Goal: Task Accomplishment & Management: Manage account settings

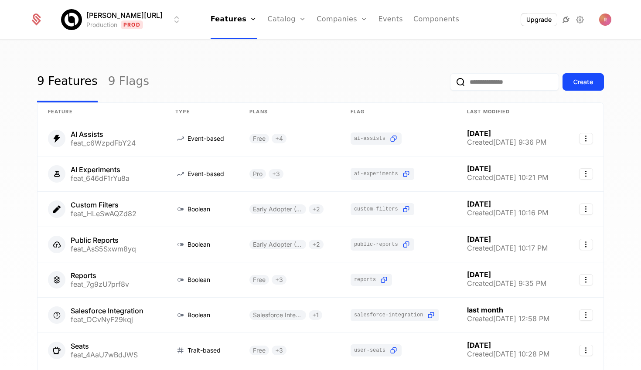
click at [568, 21] on icon at bounding box center [566, 19] width 10 height 10
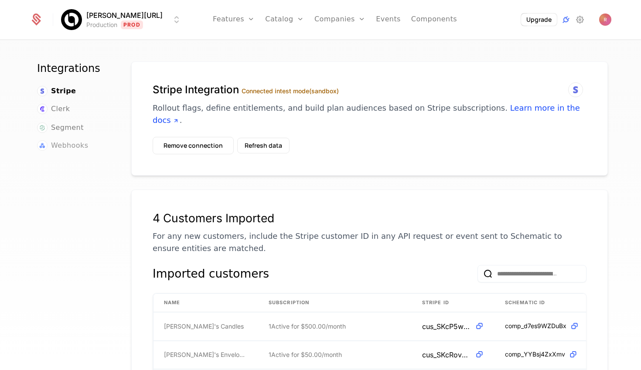
click at [67, 141] on span "Webhooks" at bounding box center [69, 146] width 37 height 10
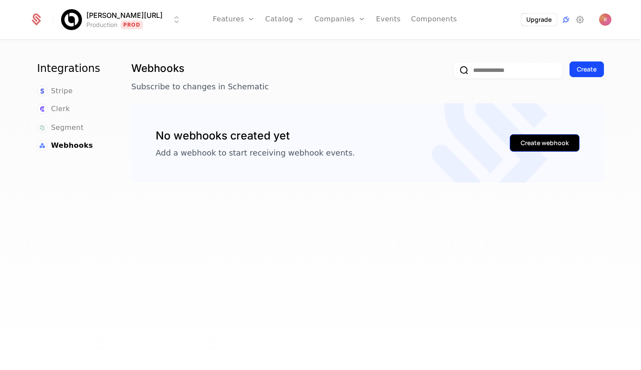
click at [520, 141] on button "Create webhook" at bounding box center [545, 142] width 70 height 17
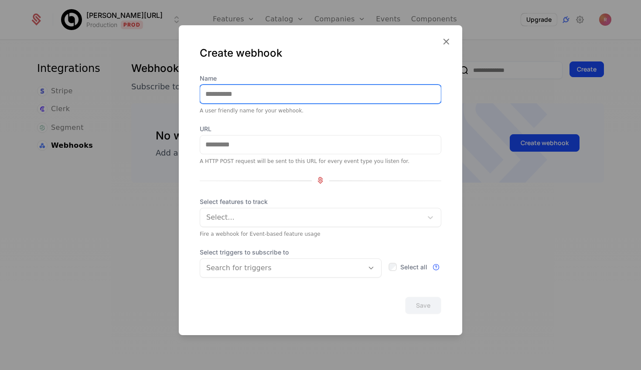
click at [237, 90] on input "Name" at bounding box center [320, 94] width 241 height 18
type input "**********"
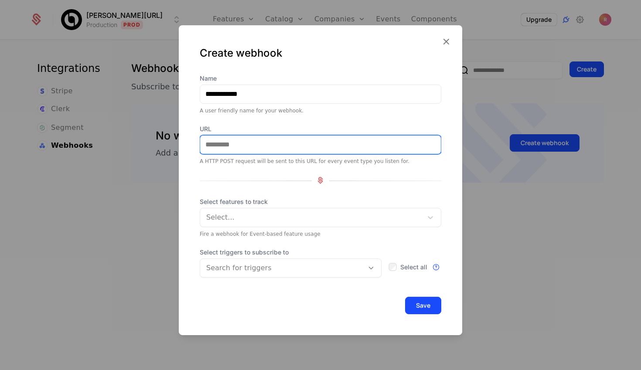
paste input "**********"
type input "**********"
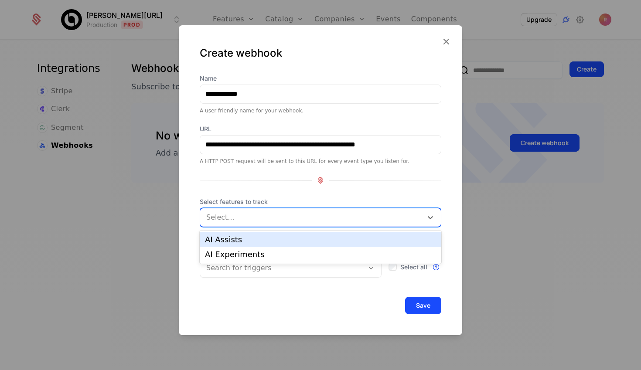
click at [221, 218] on div at bounding box center [312, 217] width 210 height 12
click at [236, 218] on div at bounding box center [312, 217] width 210 height 12
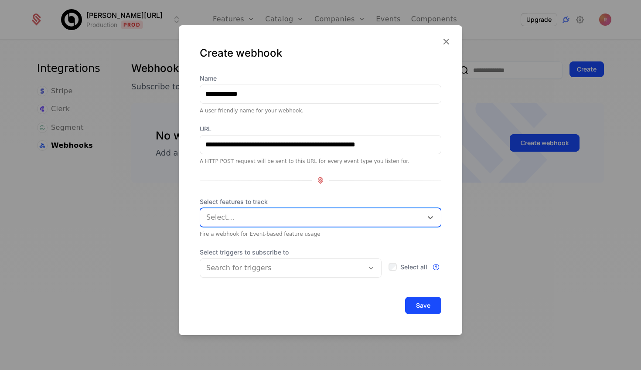
click at [240, 208] on div "Select..." at bounding box center [321, 217] width 242 height 19
click at [227, 269] on div at bounding box center [281, 268] width 151 height 12
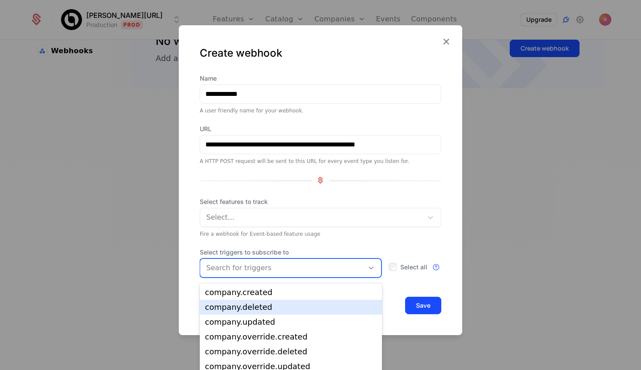
scroll to position [97, 0]
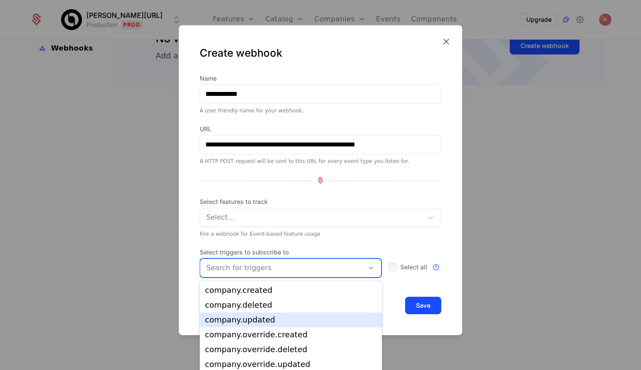
click at [227, 318] on div "company.updated" at bounding box center [291, 320] width 172 height 8
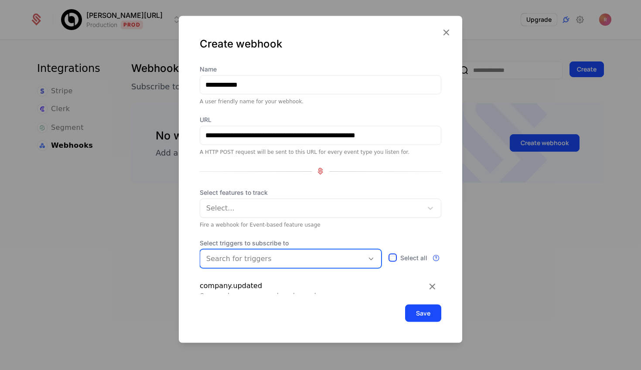
scroll to position [9, 0]
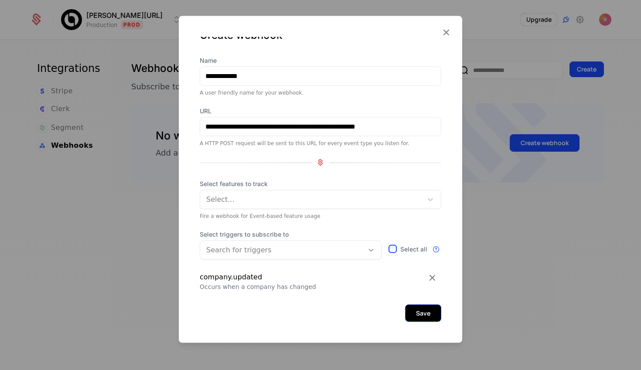
click at [422, 318] on button "Save" at bounding box center [423, 313] width 36 height 17
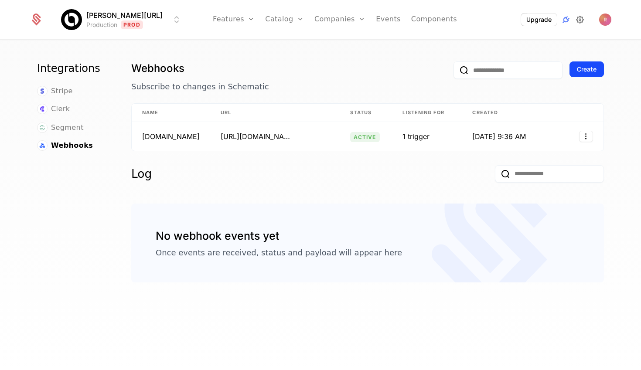
click at [583, 22] on icon at bounding box center [580, 19] width 10 height 10
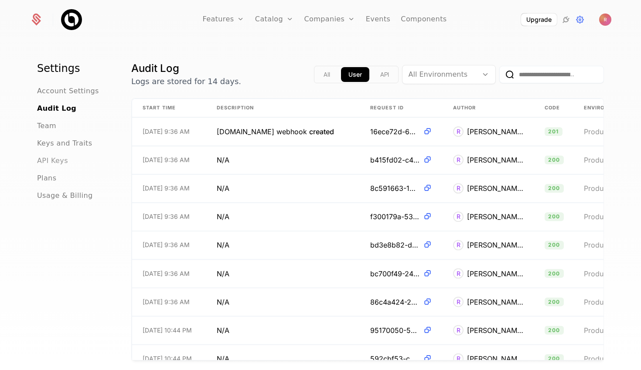
click at [50, 165] on span "API Keys" at bounding box center [52, 161] width 31 height 10
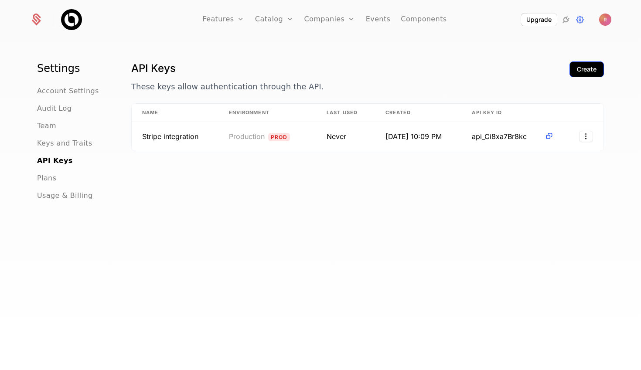
click at [583, 69] on div "Create" at bounding box center [587, 69] width 20 height 9
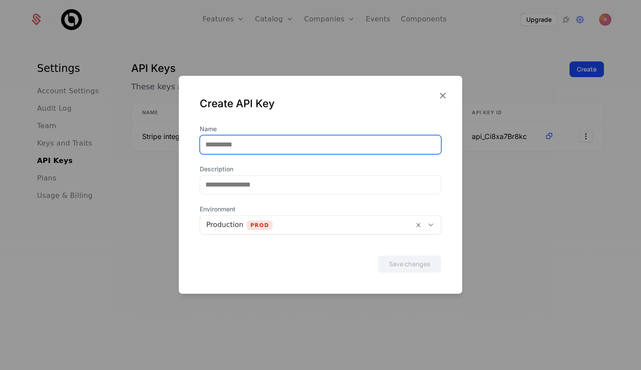
click at [275, 139] on input "Name" at bounding box center [320, 145] width 241 height 18
click at [264, 126] on div "Name" at bounding box center [321, 140] width 242 height 30
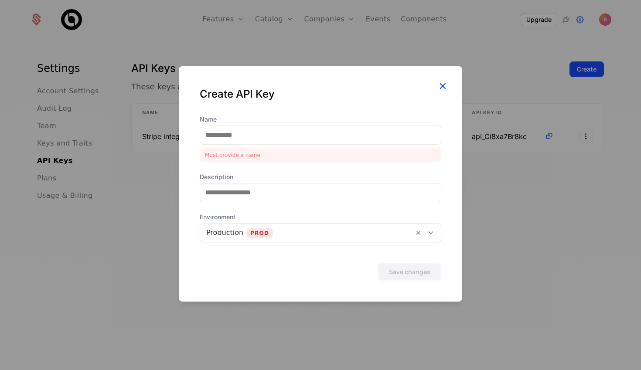
click at [442, 86] on icon "button" at bounding box center [442, 85] width 11 height 11
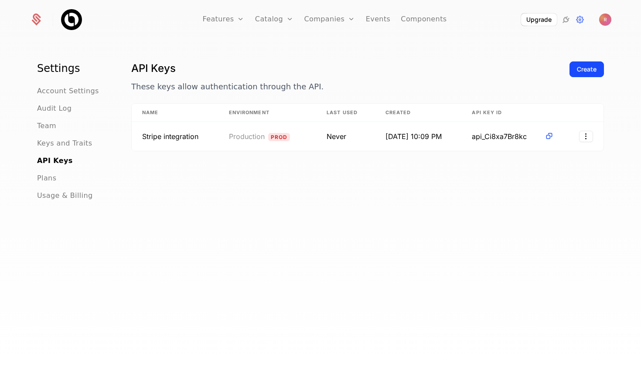
click at [75, 26] on img at bounding box center [71, 19] width 21 height 21
click at [205, 5] on nav "Features Features Flags Catalog Plans Add Ons Credits Configuration Companies C…" at bounding box center [324, 19] width 313 height 39
click at [213, 15] on link "Features" at bounding box center [223, 19] width 42 height 39
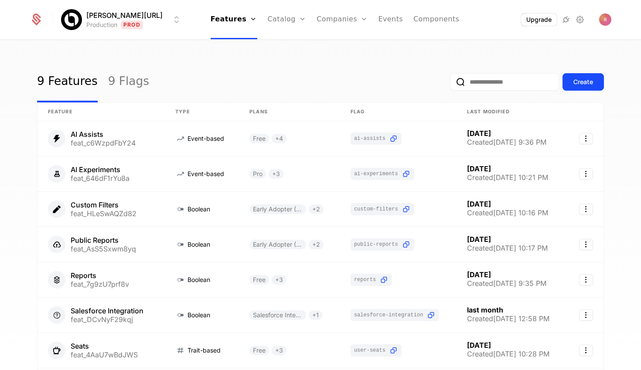
click at [99, 21] on html "Billy.ai Production Prod Features Features Flags Catalog Plans Add Ons Credits …" at bounding box center [320, 185] width 641 height 370
click at [354, 70] on html "Billy.ai Production Prod Features Features Flags Catalog Plans Add Ons Credits …" at bounding box center [320, 185] width 641 height 370
click at [566, 21] on icon at bounding box center [566, 19] width 10 height 10
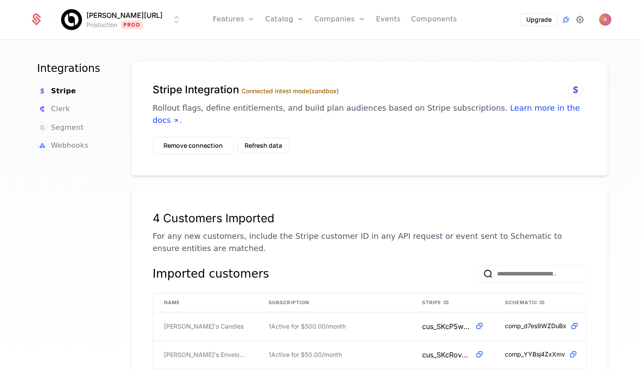
click at [580, 17] on icon at bounding box center [580, 19] width 10 height 10
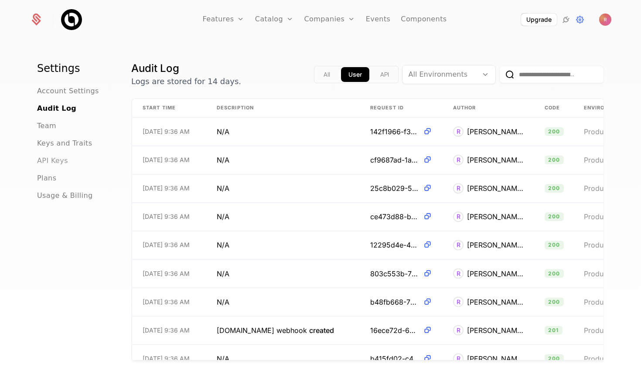
click at [60, 161] on span "API Keys" at bounding box center [52, 161] width 31 height 10
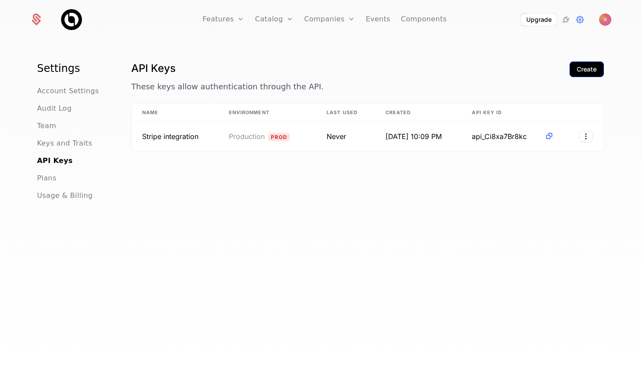
click at [587, 62] on button "Create" at bounding box center [587, 70] width 34 height 16
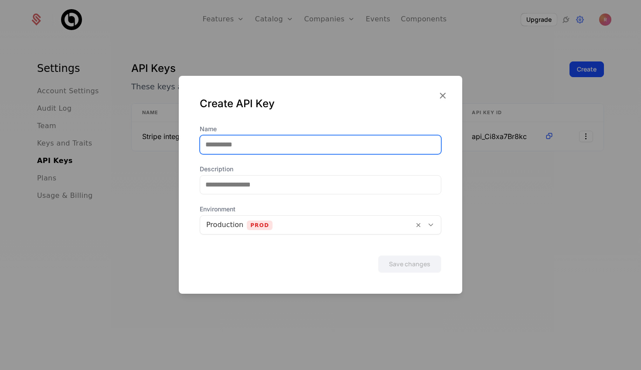
click at [271, 146] on input "Name" at bounding box center [320, 145] width 241 height 18
type input "********"
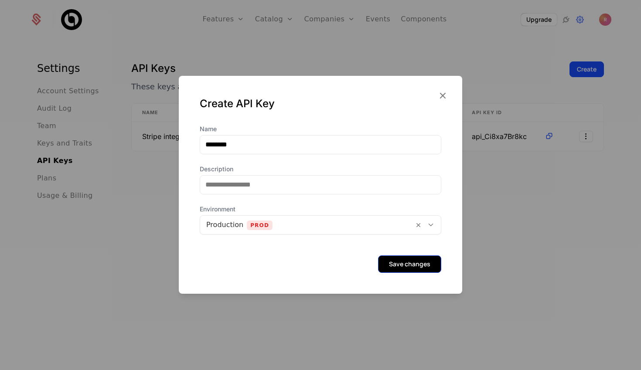
click at [401, 266] on button "Save changes" at bounding box center [409, 264] width 63 height 17
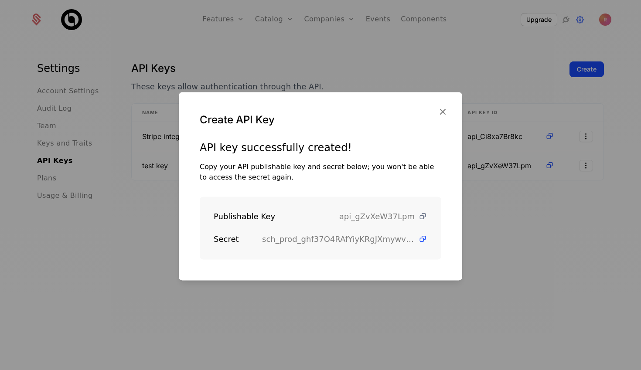
click at [422, 216] on icon at bounding box center [422, 216] width 9 height 9
click at [421, 218] on icon at bounding box center [422, 216] width 9 height 9
click at [422, 239] on icon at bounding box center [422, 239] width 9 height 9
click at [420, 240] on icon at bounding box center [422, 239] width 9 height 9
click at [469, 39] on div at bounding box center [320, 185] width 641 height 370
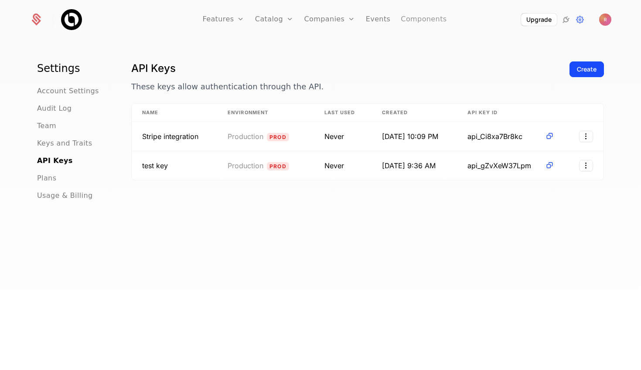
click at [419, 27] on link "Components" at bounding box center [424, 19] width 46 height 39
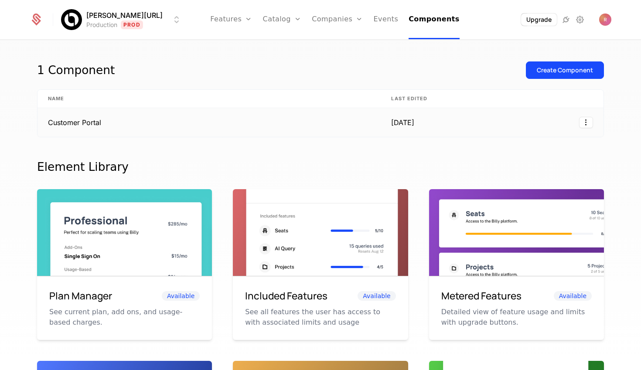
click at [244, 120] on td "Customer Portal" at bounding box center [209, 122] width 343 height 29
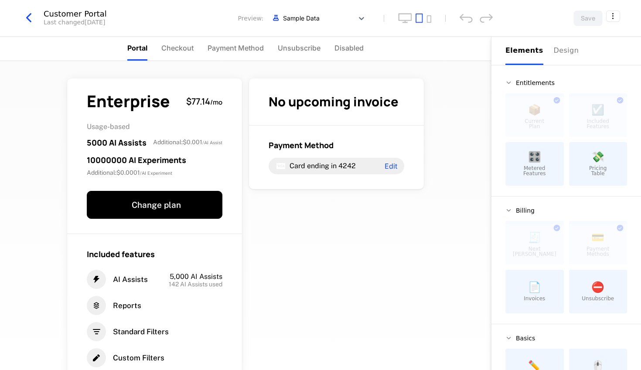
click at [606, 17] on div "Save" at bounding box center [597, 18] width 47 height 16
click at [613, 17] on html "Billy.ai Production Prod Features Features Flags Catalog Plans Add Ons Credits …" at bounding box center [320, 185] width 641 height 370
click at [601, 69] on icon "button" at bounding box center [601, 70] width 9 height 9
click at [30, 22] on html "Billy.ai Production Prod Features Features Flags Catalog Plans Add Ons Credits …" at bounding box center [320, 185] width 641 height 370
click at [30, 22] on icon "button" at bounding box center [29, 18] width 16 height 16
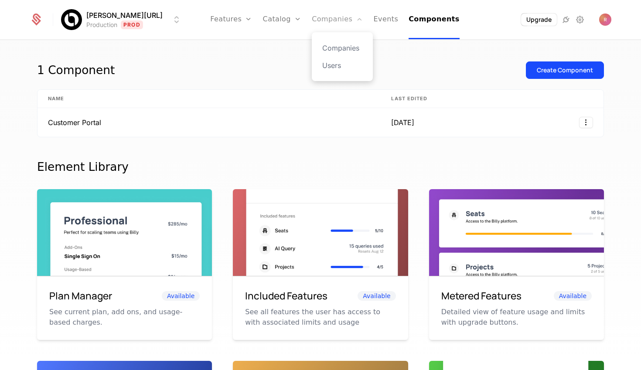
click at [314, 22] on link "Companies" at bounding box center [337, 19] width 51 height 39
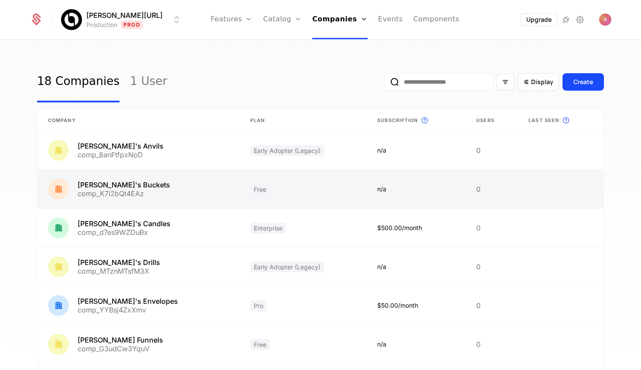
click at [137, 183] on link at bounding box center [139, 189] width 202 height 38
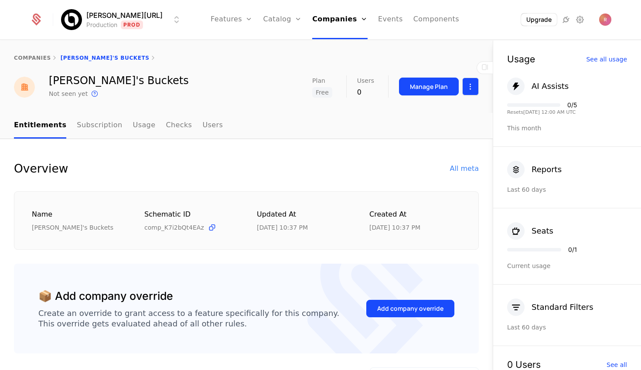
click at [465, 85] on html "Billy.ai Production Prod Features Features Flags Catalog Plans Add Ons Credits …" at bounding box center [320, 185] width 641 height 370
click at [428, 116] on div "Edit company" at bounding box center [429, 112] width 54 height 12
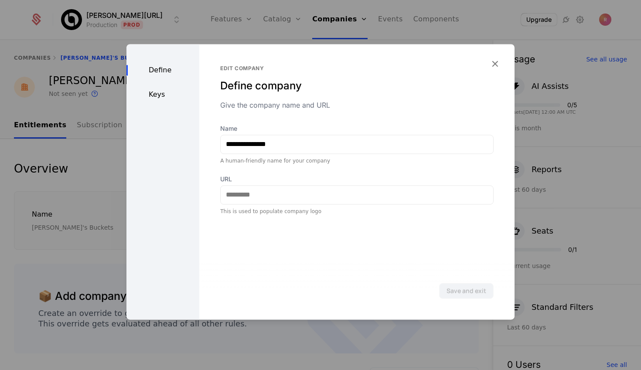
click at [158, 93] on div "Keys" at bounding box center [163, 94] width 73 height 10
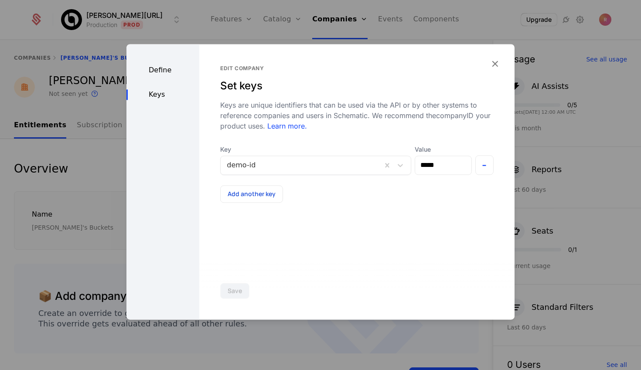
click at [501, 67] on div "Edit company Set keys Keys are unique identifiers that can be used via the API …" at bounding box center [356, 182] width 315 height 276
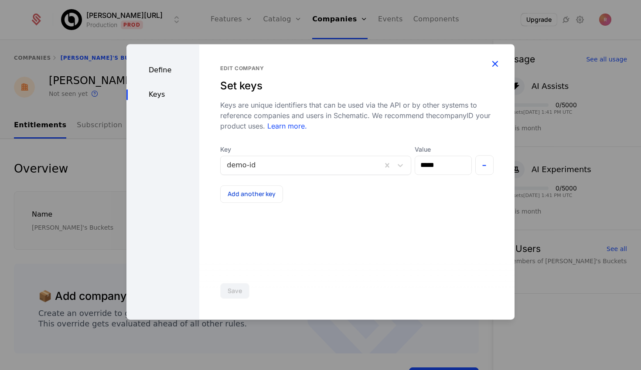
click at [490, 67] on icon "button" at bounding box center [495, 63] width 11 height 11
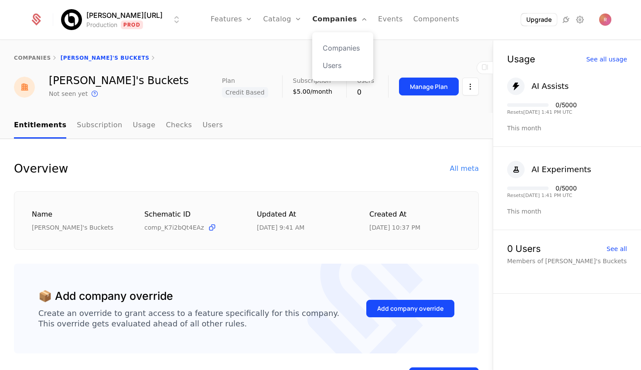
click at [312, 14] on link "Companies" at bounding box center [339, 19] width 55 height 39
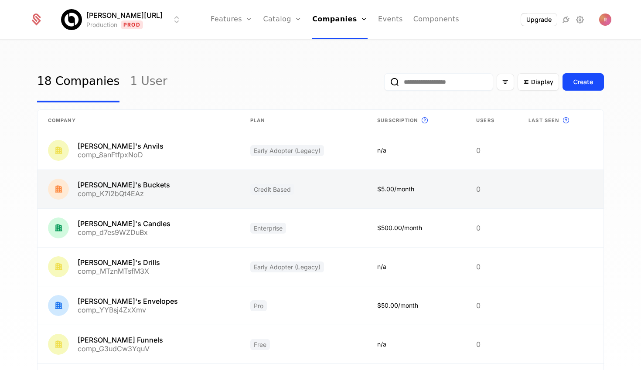
click at [166, 190] on link at bounding box center [139, 189] width 202 height 38
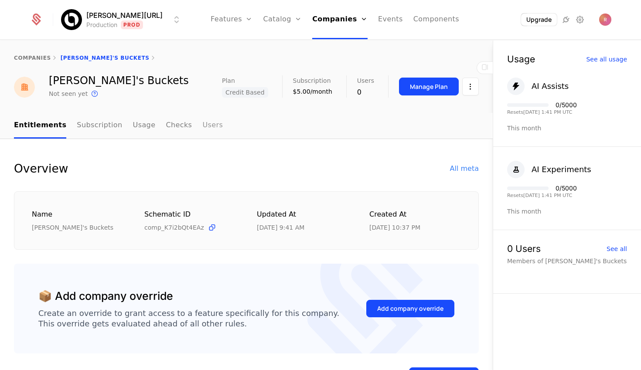
click at [202, 127] on link "Users" at bounding box center [212, 126] width 21 height 26
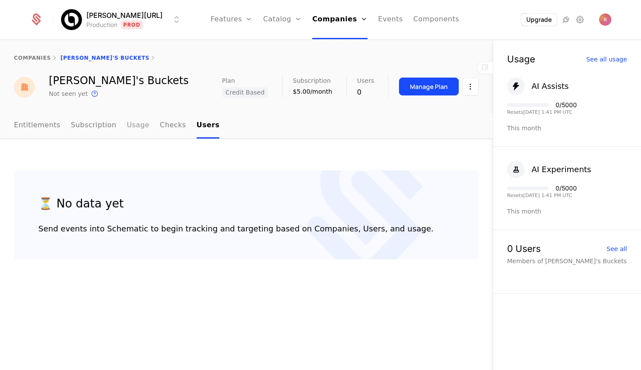
click at [131, 121] on link "Usage" at bounding box center [138, 126] width 23 height 26
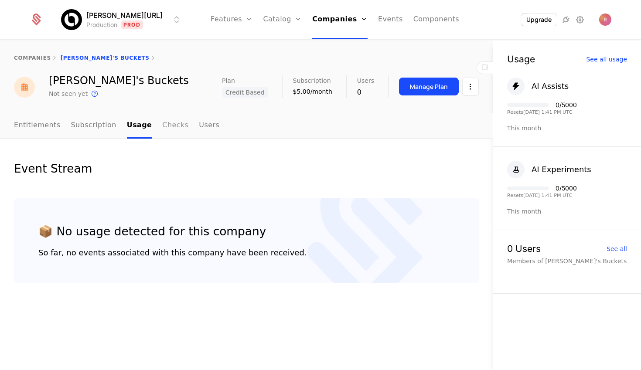
click at [162, 127] on link "Checks" at bounding box center [175, 126] width 26 height 26
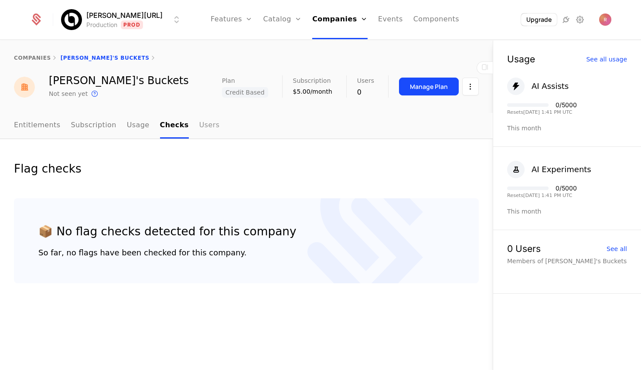
click at [202, 127] on link "Users" at bounding box center [209, 126] width 21 height 26
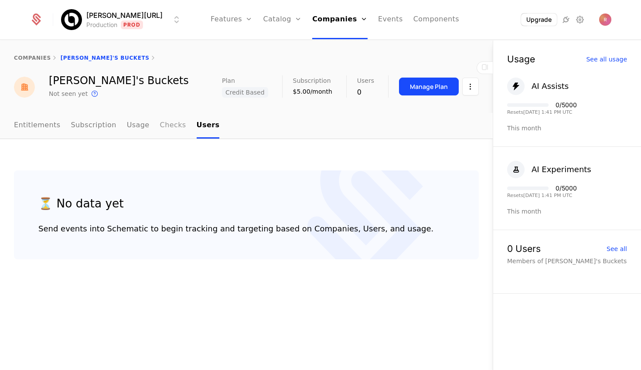
click at [177, 131] on link "Checks" at bounding box center [173, 126] width 26 height 26
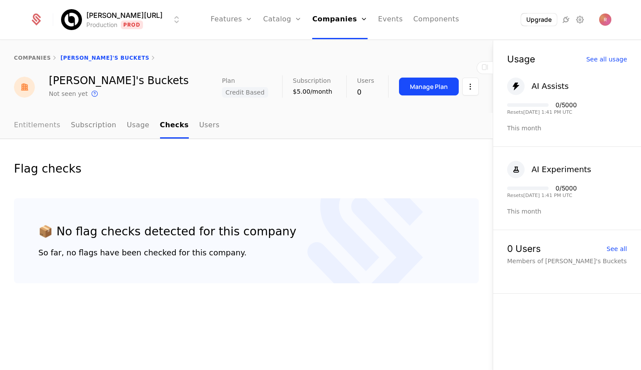
click at [15, 121] on link "Entitlements" at bounding box center [37, 126] width 47 height 26
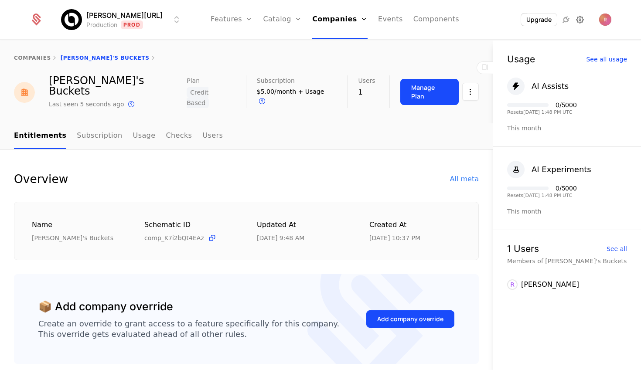
click at [582, 24] on icon at bounding box center [580, 19] width 10 height 10
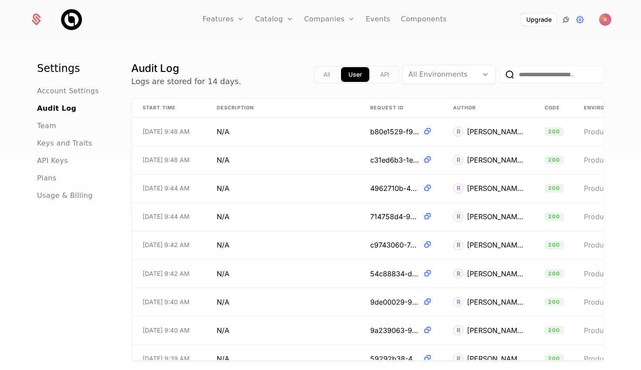
click at [564, 18] on icon at bounding box center [566, 19] width 10 height 10
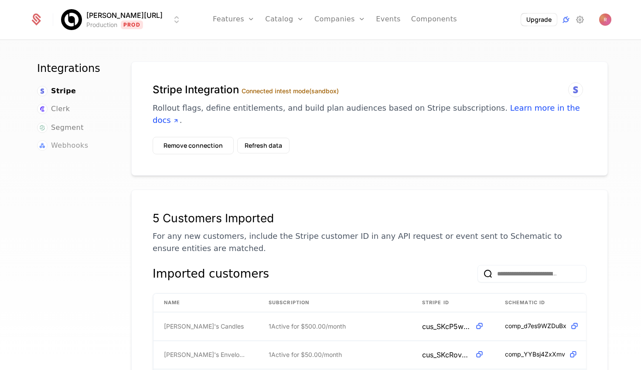
click at [67, 144] on span "Webhooks" at bounding box center [69, 146] width 37 height 10
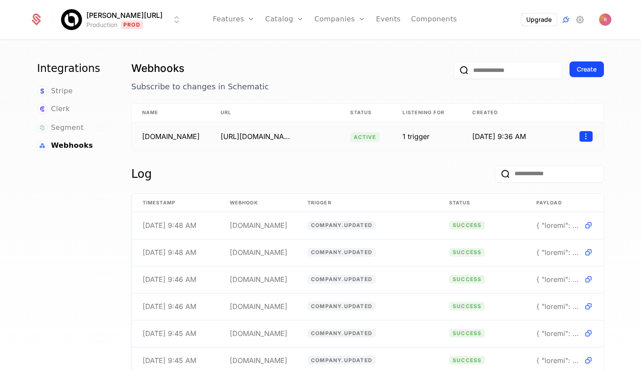
click at [586, 138] on html "[PERSON_NAME][URL] Production Prod Features Features Flags Catalog Plans Add On…" at bounding box center [320, 185] width 641 height 370
click at [535, 176] on div "Edit" at bounding box center [528, 177] width 22 height 12
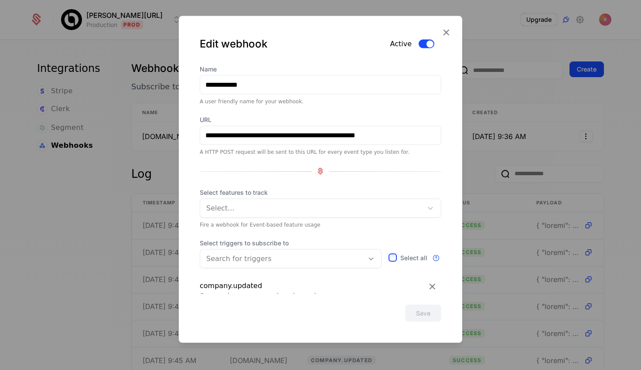
scroll to position [9, 0]
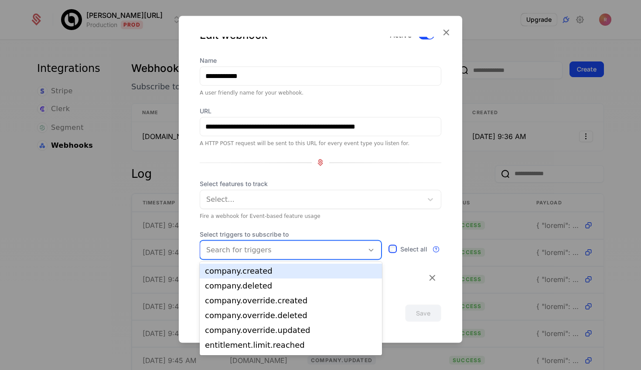
click at [300, 253] on div at bounding box center [281, 250] width 151 height 12
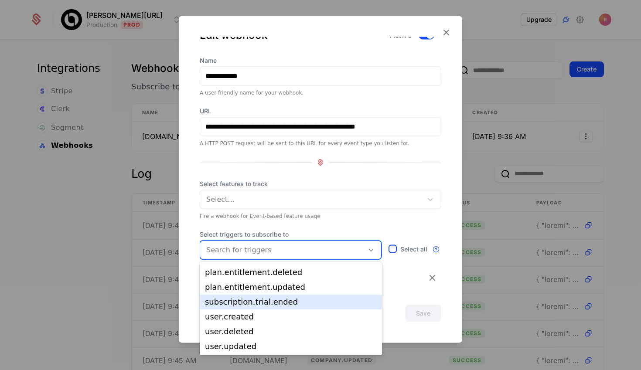
scroll to position [0, 0]
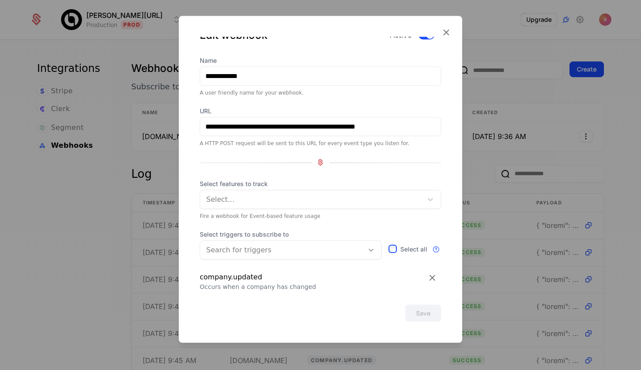
click at [380, 213] on div "Fire a webhook for Event-based feature usage" at bounding box center [321, 216] width 242 height 7
click at [444, 30] on icon at bounding box center [446, 31] width 11 height 11
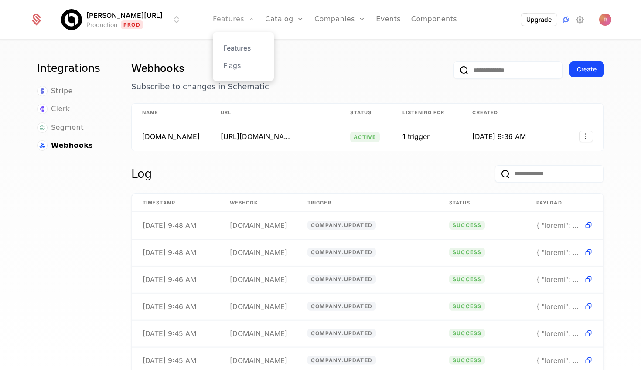
click at [217, 12] on link "Features" at bounding box center [234, 19] width 42 height 39
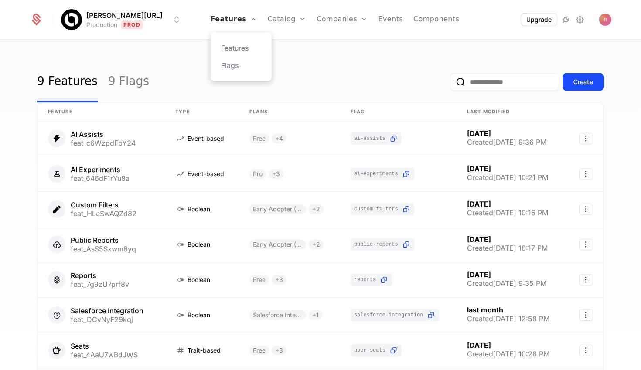
click at [223, 27] on link "Features" at bounding box center [234, 19] width 47 height 39
click at [317, 18] on link "Companies" at bounding box center [342, 19] width 51 height 39
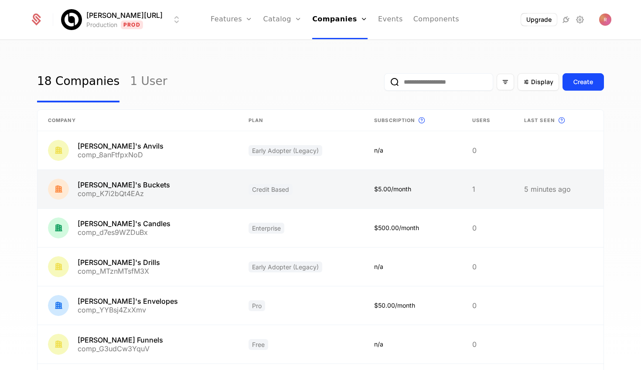
click at [152, 206] on link at bounding box center [138, 189] width 201 height 38
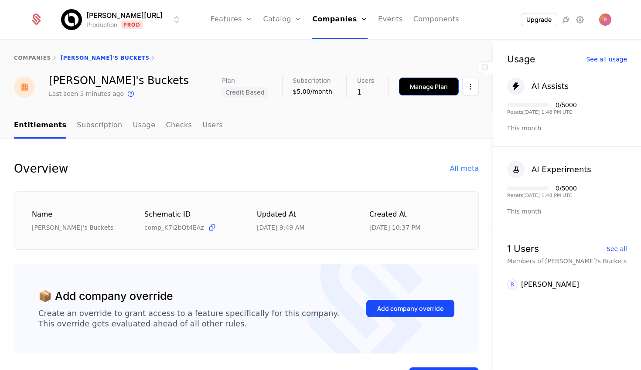
click at [439, 89] on div "Manage Plan" at bounding box center [429, 86] width 38 height 9
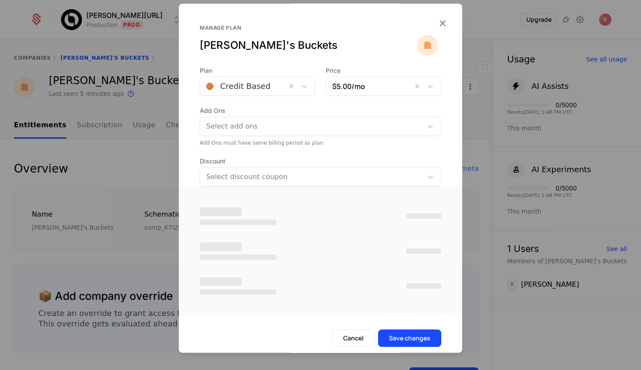
click at [249, 94] on div "Credit Based" at bounding box center [243, 87] width 86 height 16
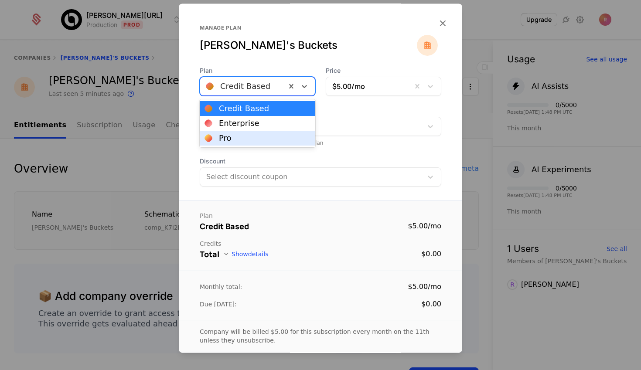
click at [231, 137] on div "Pro" at bounding box center [257, 138] width 105 height 8
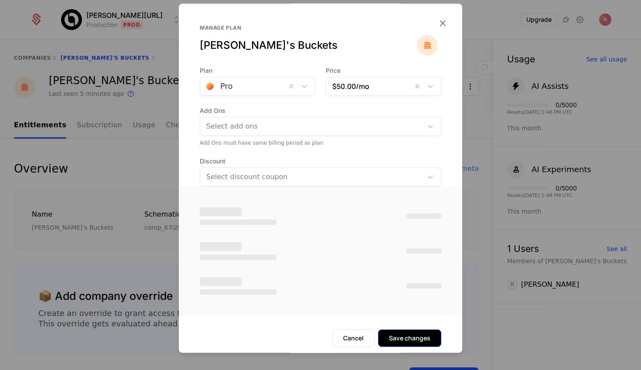
click at [429, 336] on button "Save changes" at bounding box center [409, 338] width 63 height 17
